Goal: Transaction & Acquisition: Purchase product/service

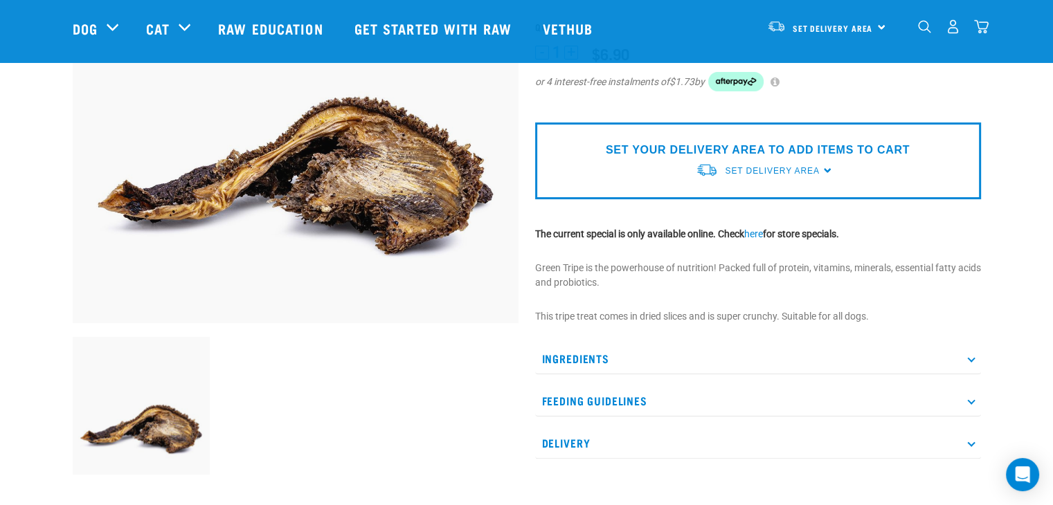
scroll to position [222, 0]
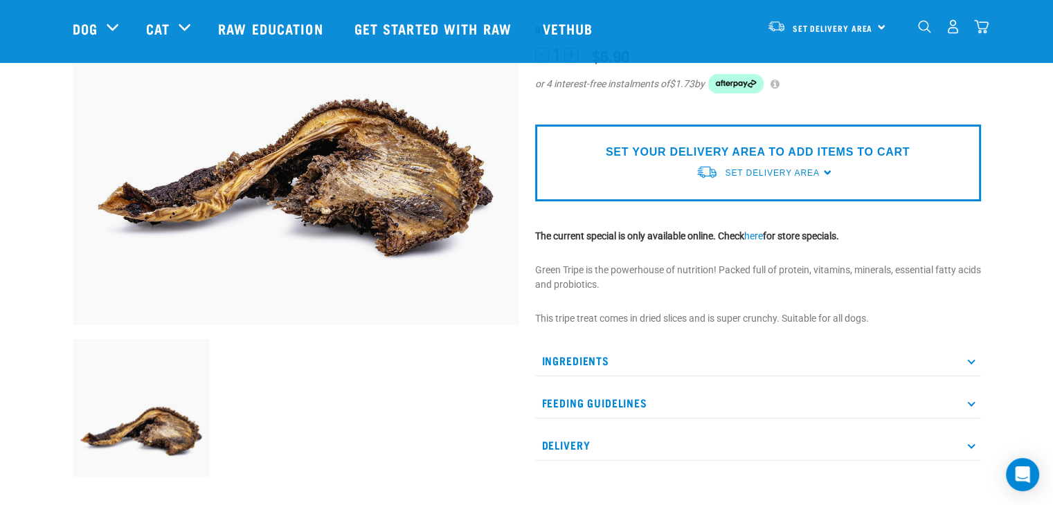
drag, startPoint x: 1055, startPoint y: 47, endPoint x: 1061, endPoint y: 103, distance: 56.4
click at [813, 353] on p "Ingredients" at bounding box center [758, 360] width 446 height 31
click at [789, 440] on p "Feeding Guidelines" at bounding box center [758, 444] width 446 height 31
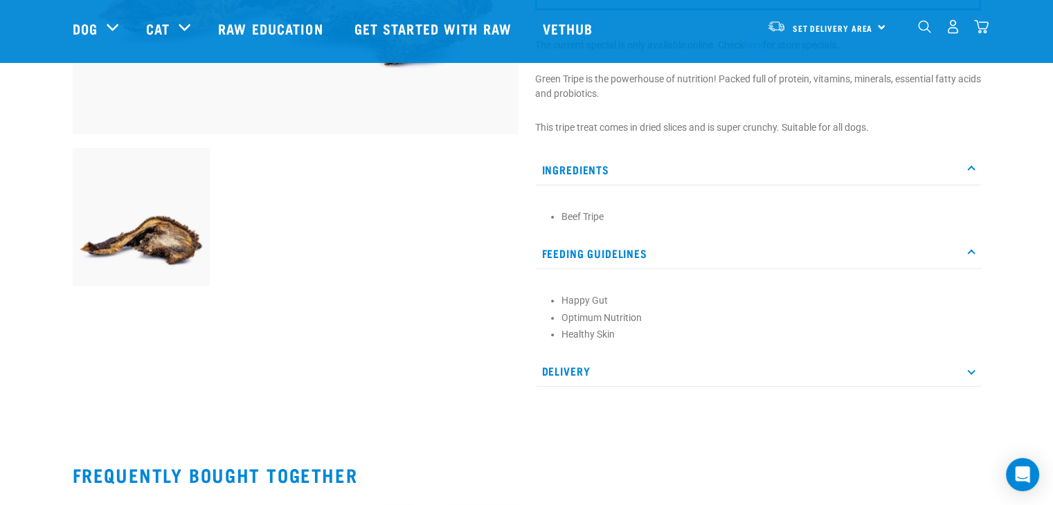
scroll to position [422, 0]
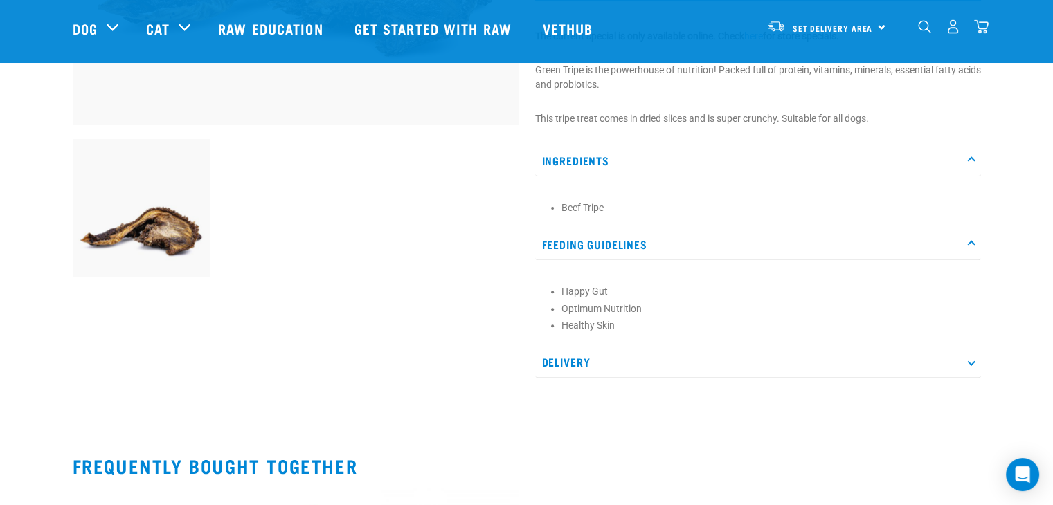
click at [776, 381] on div "Dried Beef Tripe" at bounding box center [758, 29] width 463 height 737
click at [777, 368] on p "Delivery" at bounding box center [758, 362] width 446 height 31
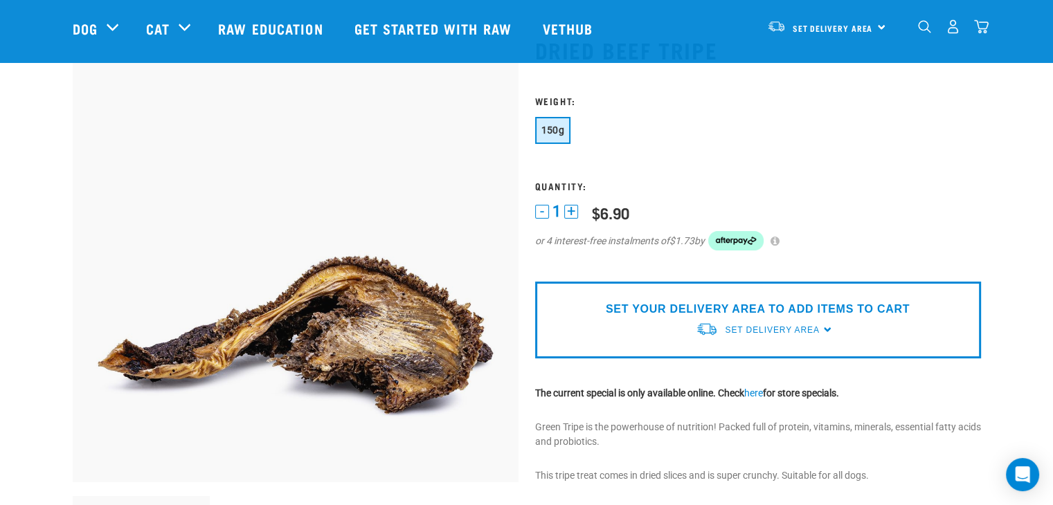
scroll to position [0, 0]
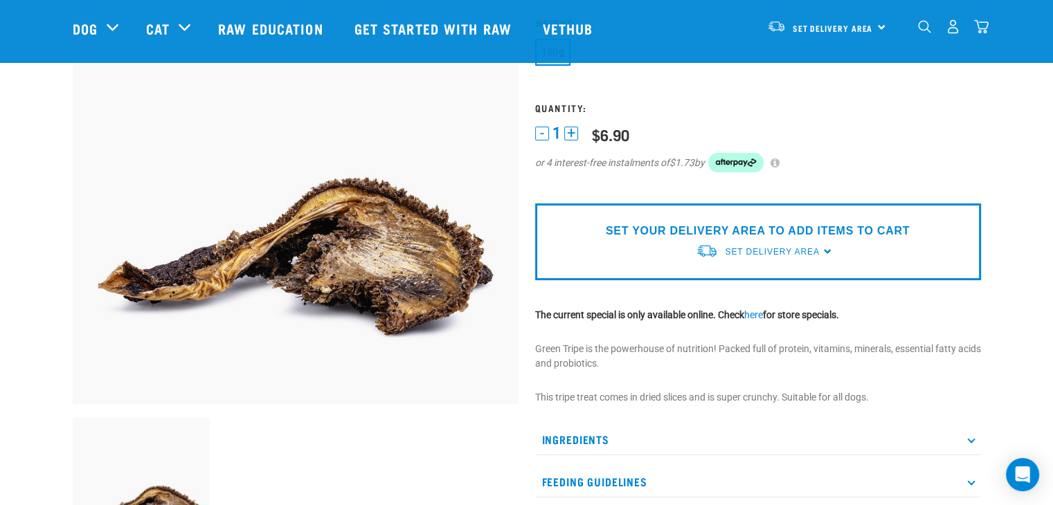
scroll to position [149, 0]
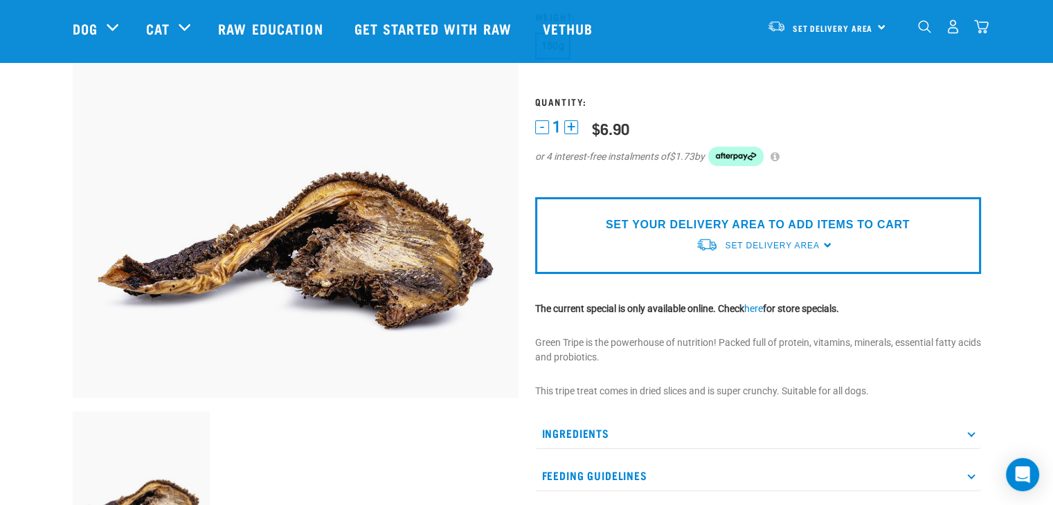
click at [778, 233] on div "Set Delivery Area" at bounding box center [772, 245] width 94 height 25
click at [748, 274] on link "[GEOGRAPHIC_DATA]" at bounding box center [765, 278] width 138 height 23
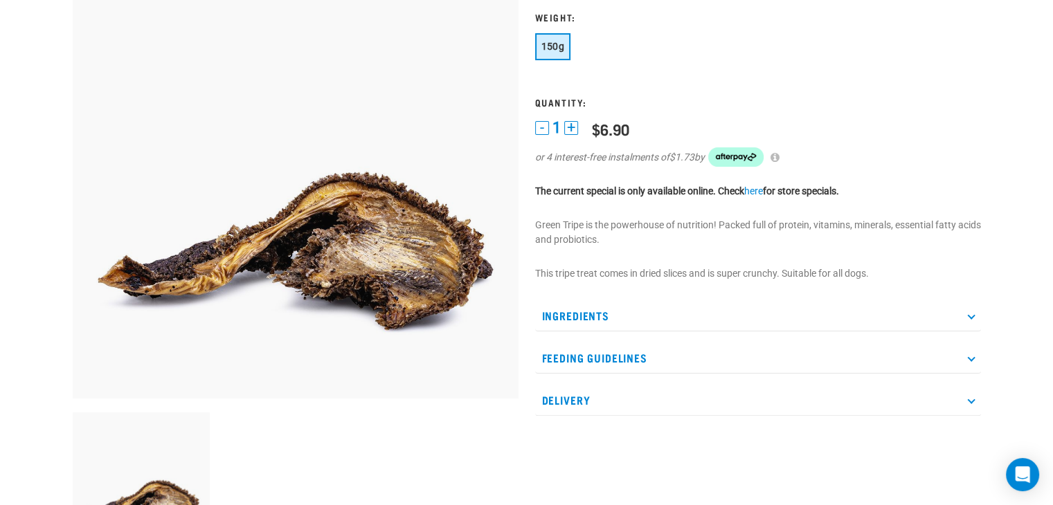
drag, startPoint x: 756, startPoint y: 190, endPoint x: 755, endPoint y: 217, distance: 27.0
drag, startPoint x: 755, startPoint y: 217, endPoint x: 725, endPoint y: 217, distance: 29.8
click at [725, 217] on div "Dried Beef Tripe" at bounding box center [758, 247] width 463 height 627
click at [762, 186] on link "here" at bounding box center [753, 191] width 19 height 11
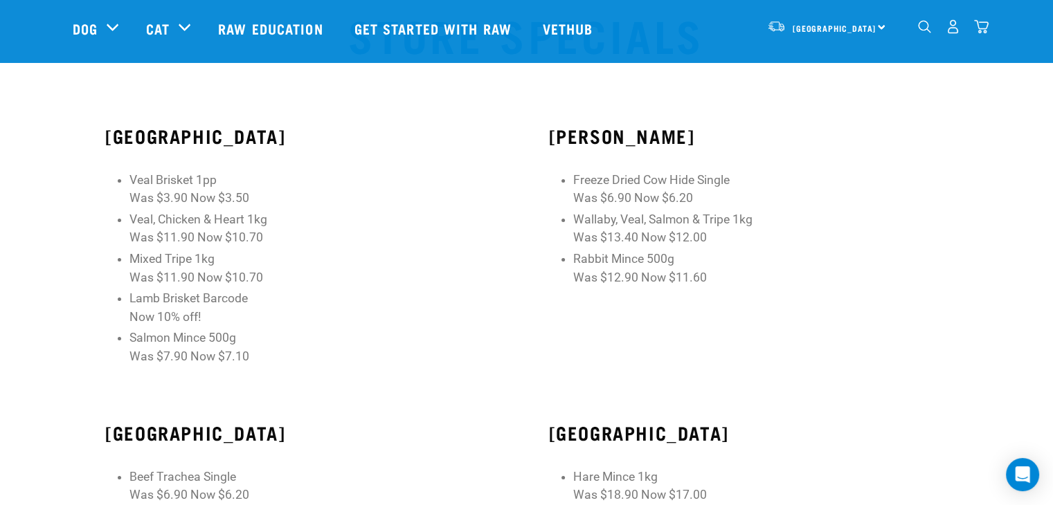
scroll to position [61, 0]
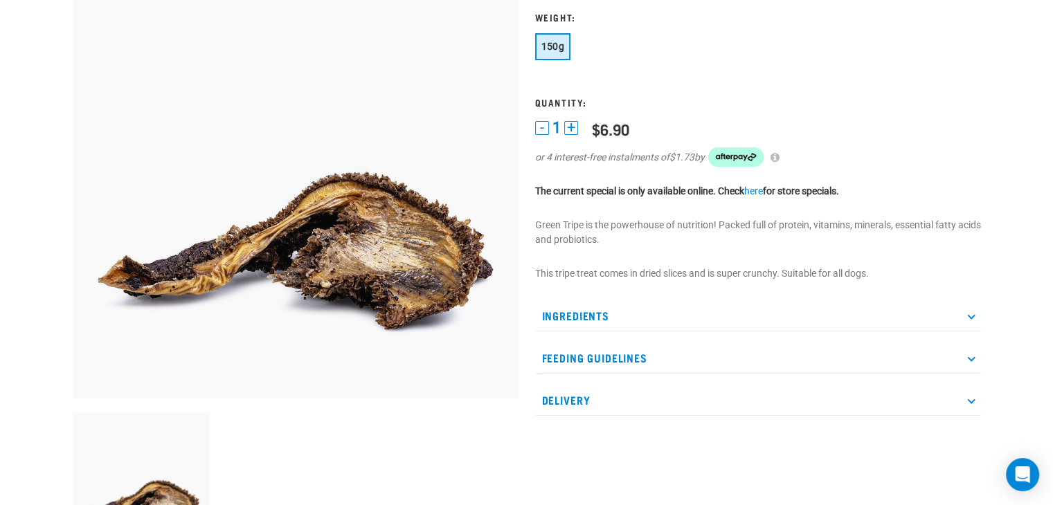
click at [856, 311] on p "Ingredients" at bounding box center [758, 315] width 446 height 31
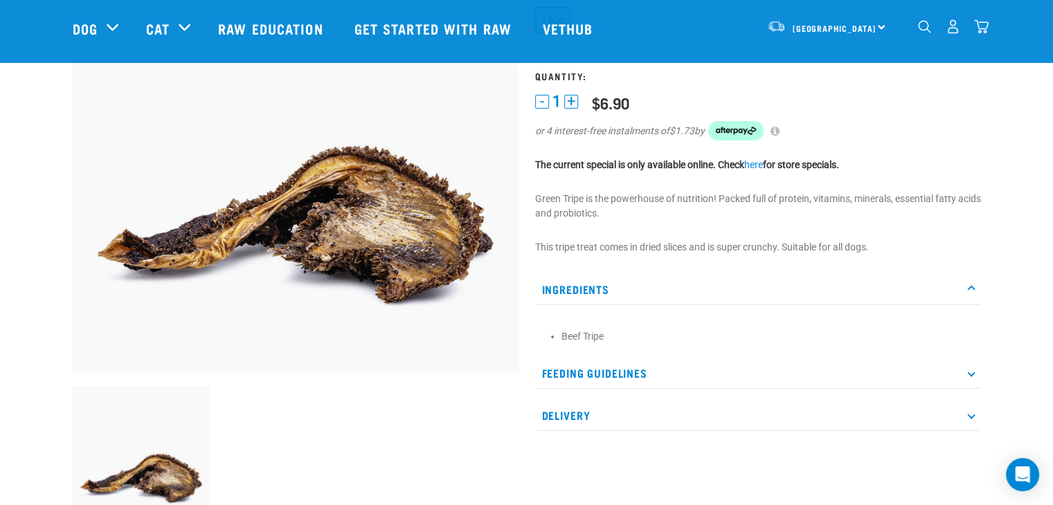
scroll to position [106, 0]
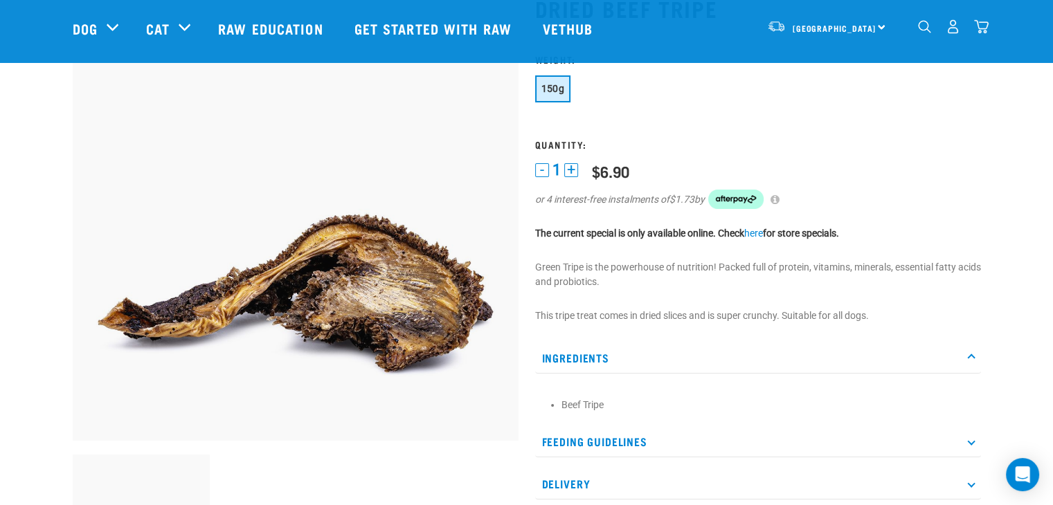
click at [554, 86] on span "150g" at bounding box center [553, 88] width 24 height 11
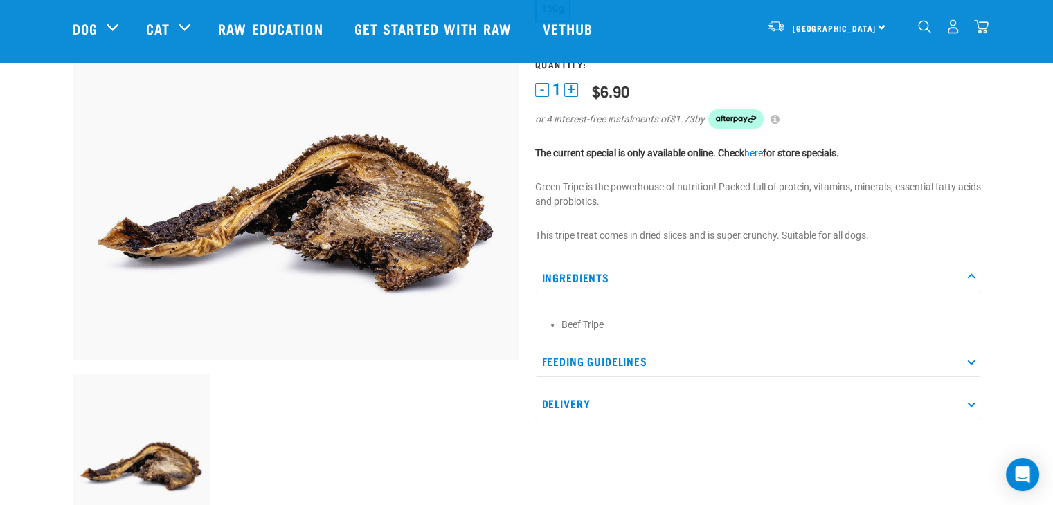
scroll to position [192, 0]
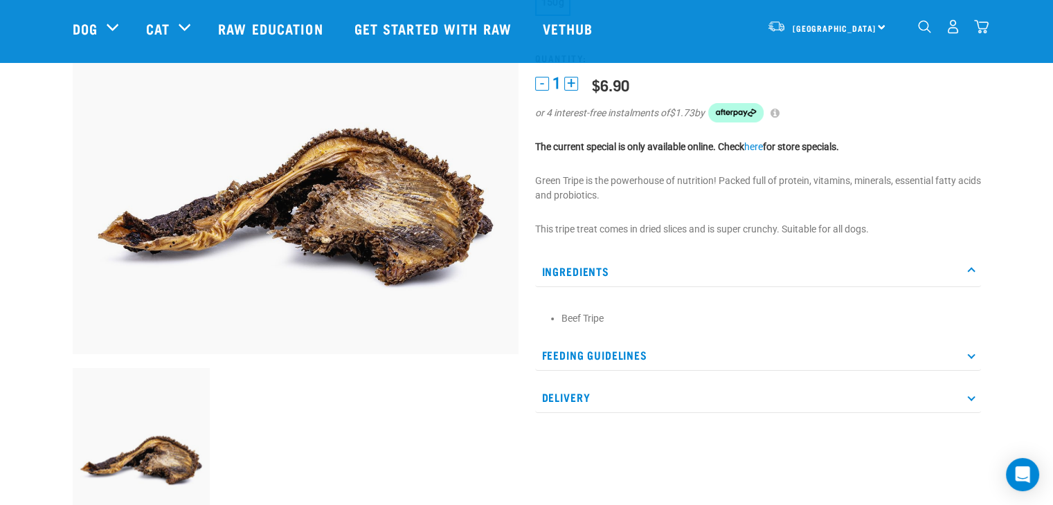
click at [744, 369] on p "Feeding Guidelines" at bounding box center [758, 355] width 446 height 31
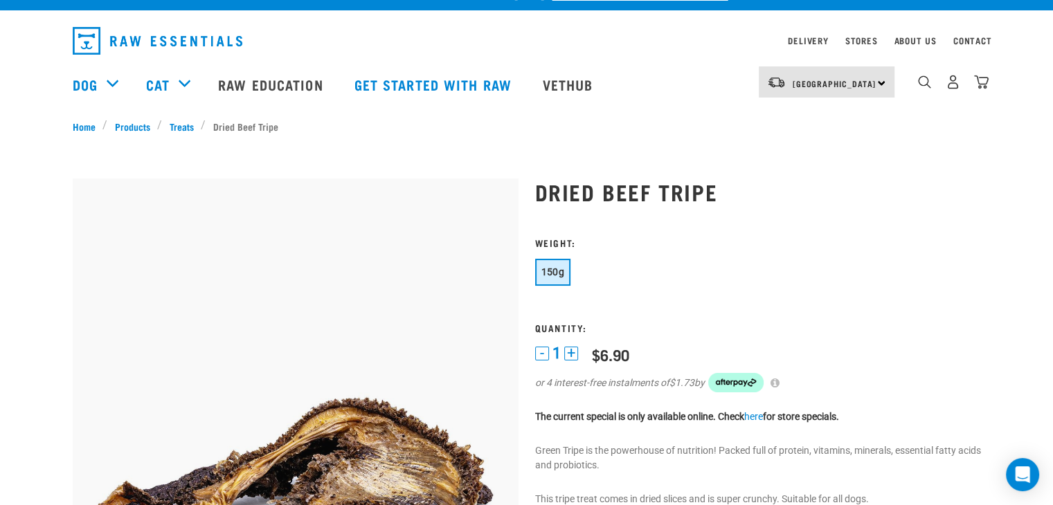
scroll to position [22, 0]
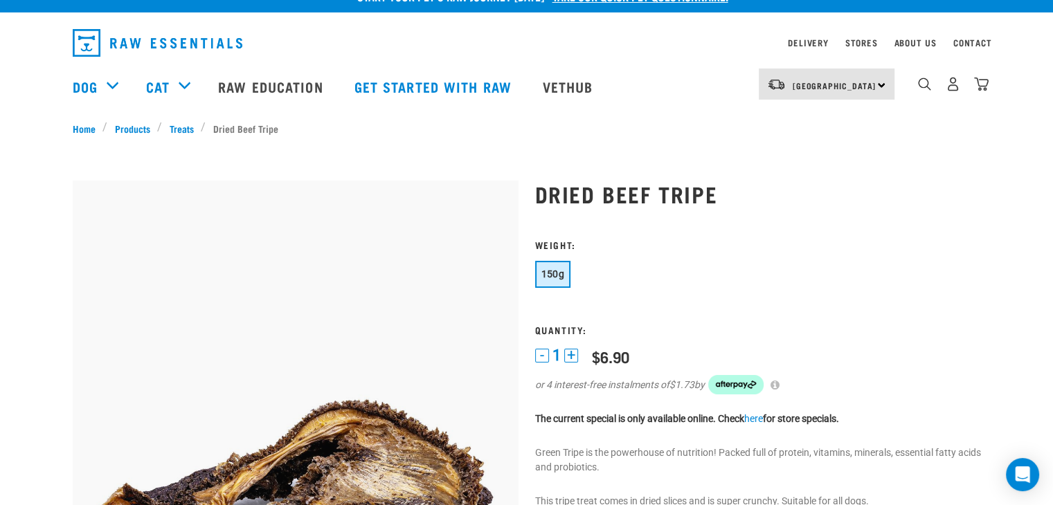
click at [568, 355] on button "+" at bounding box center [571, 356] width 14 height 14
click at [543, 352] on button "-" at bounding box center [542, 356] width 14 height 14
click at [566, 352] on button "+" at bounding box center [571, 356] width 14 height 14
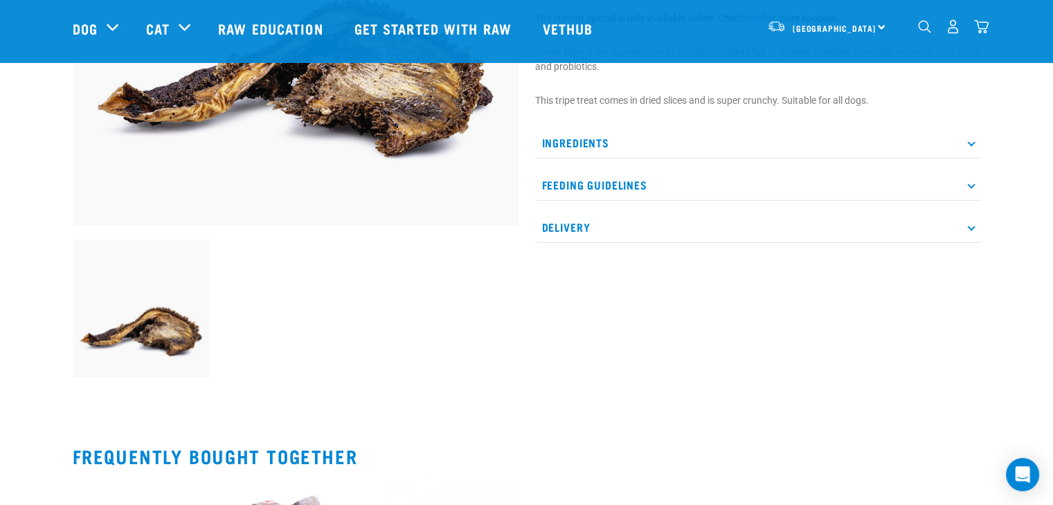
scroll to position [363, 0]
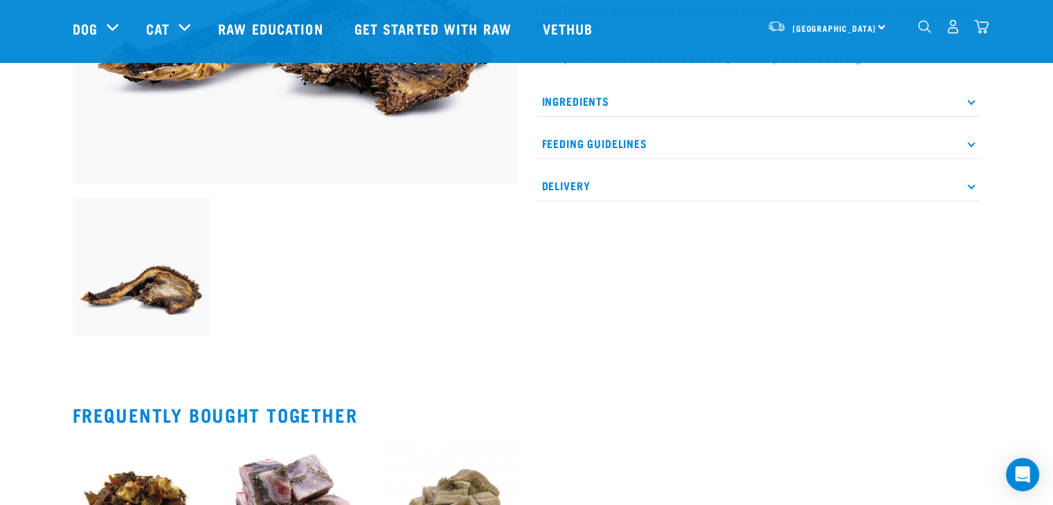
click at [636, 184] on p "Delivery" at bounding box center [758, 185] width 446 height 31
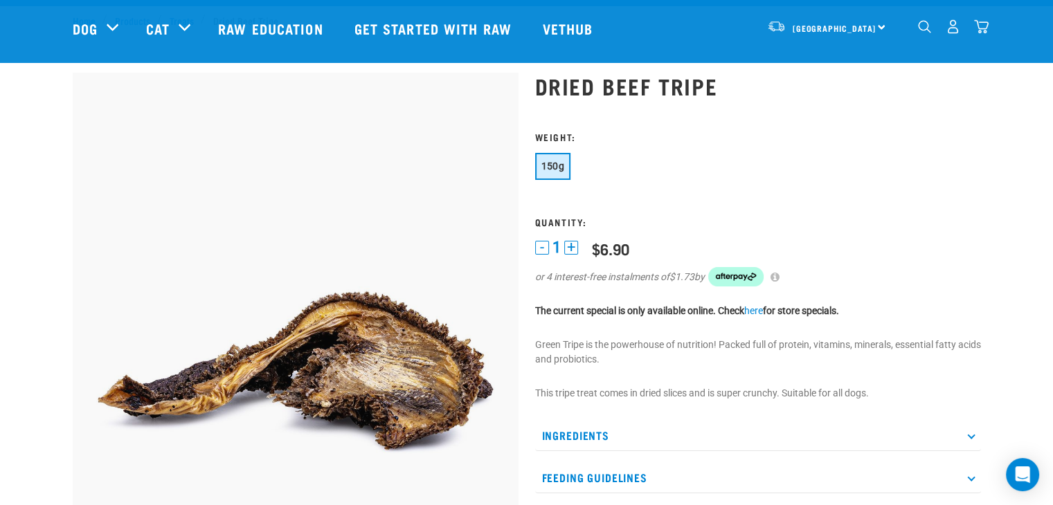
scroll to position [7, 0]
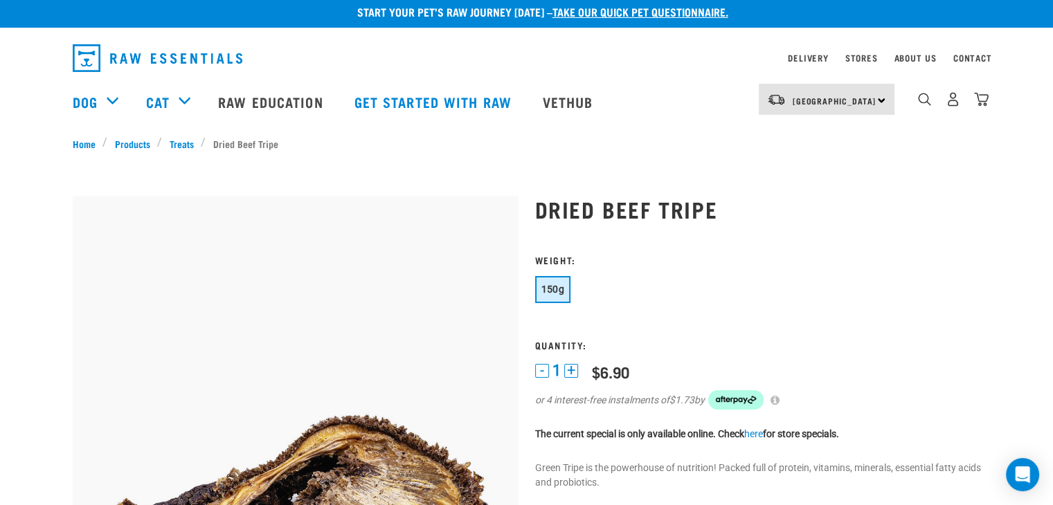
drag, startPoint x: 0, startPoint y: 0, endPoint x: 1061, endPoint y: 66, distance: 1062.8
click at [828, 110] on link "[GEOGRAPHIC_DATA]" at bounding box center [835, 101] width 84 height 22
click at [808, 166] on link "[GEOGRAPHIC_DATA]" at bounding box center [825, 169] width 133 height 30
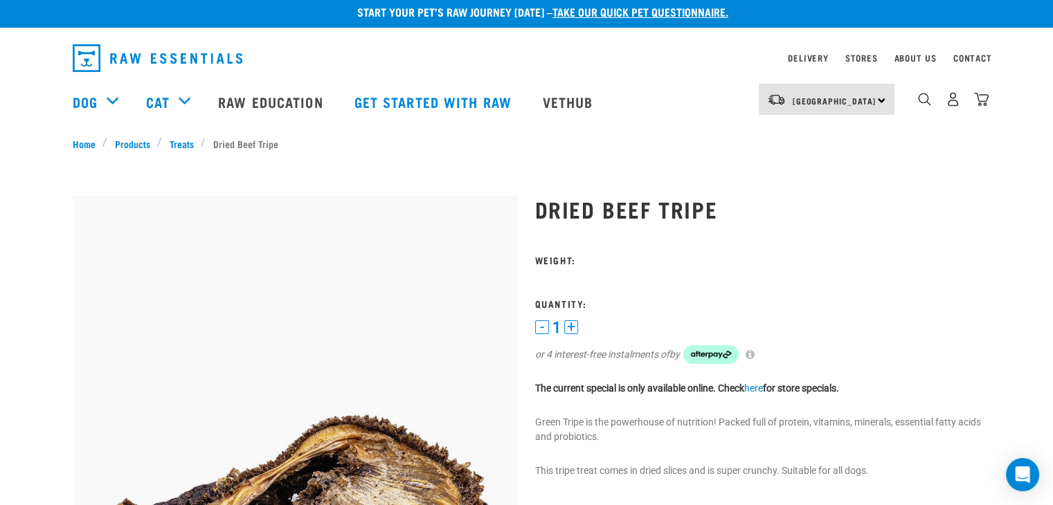
click at [859, 102] on div "South Island North Island South Island" at bounding box center [827, 99] width 136 height 31
click at [796, 144] on link "[GEOGRAPHIC_DATA]" at bounding box center [825, 138] width 133 height 30
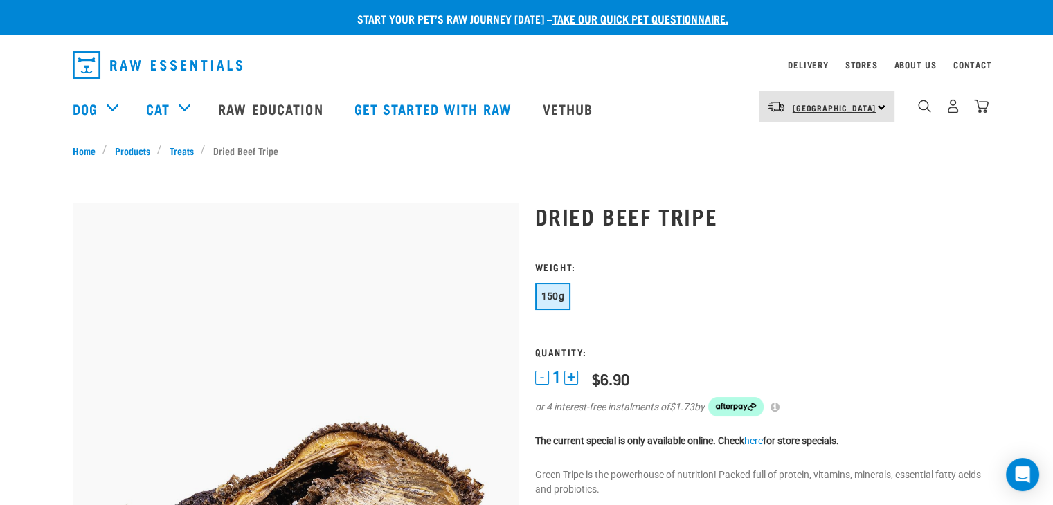
click at [847, 109] on span "[GEOGRAPHIC_DATA]" at bounding box center [835, 107] width 84 height 5
click at [797, 180] on link "[GEOGRAPHIC_DATA]" at bounding box center [825, 176] width 133 height 30
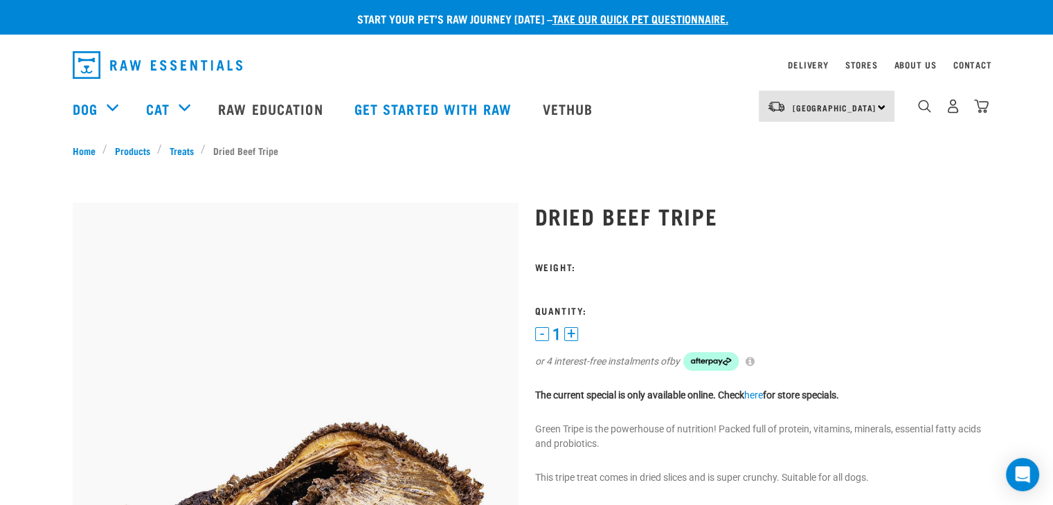
click at [572, 333] on button "+" at bounding box center [571, 334] width 14 height 14
click at [639, 330] on div "1 - 1 + 0 100 or 4 interest-free instalments of by" at bounding box center [758, 358] width 446 height 62
click at [565, 326] on form "1 -" at bounding box center [758, 325] width 446 height 127
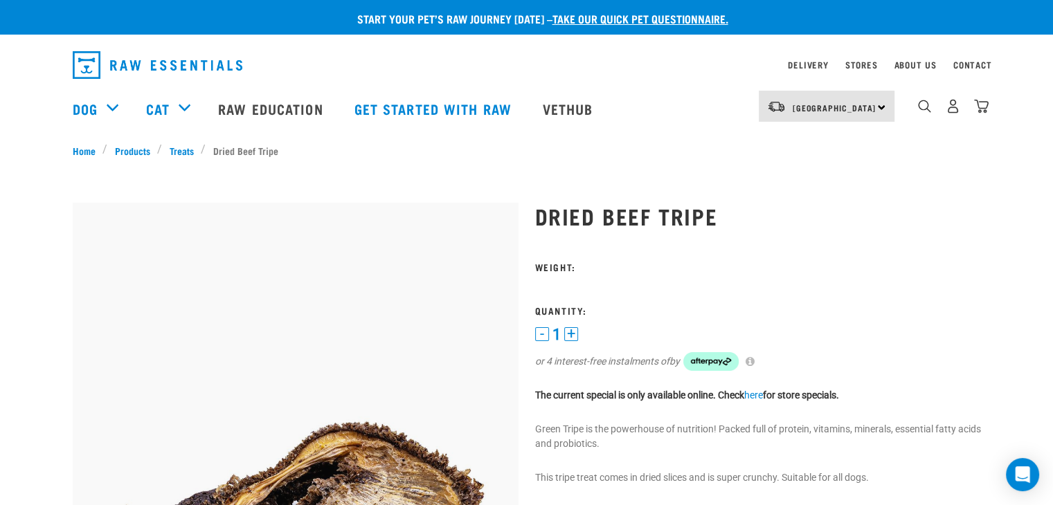
click at [566, 331] on button "+" at bounding box center [571, 334] width 14 height 14
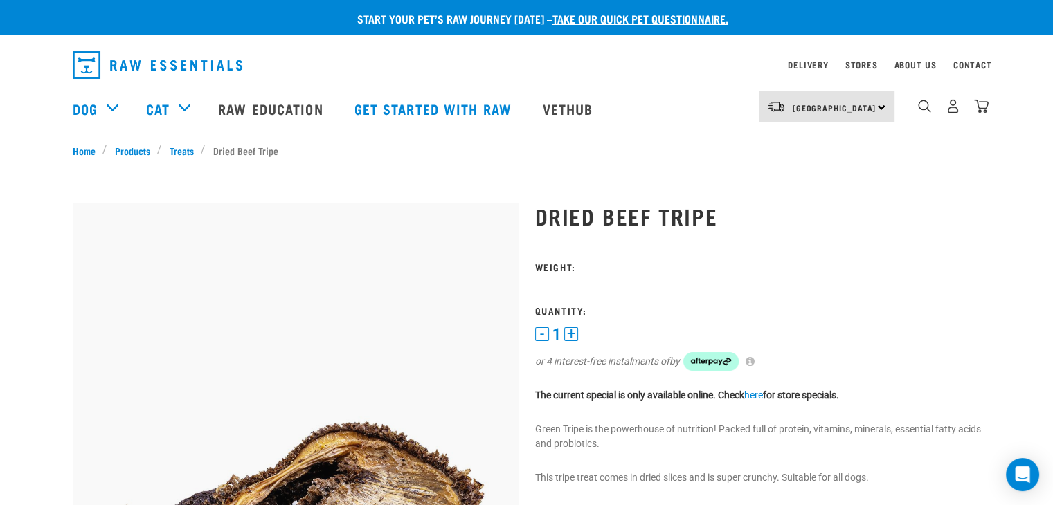
click at [566, 331] on button "+" at bounding box center [571, 334] width 14 height 14
